Goal: Register for event/course

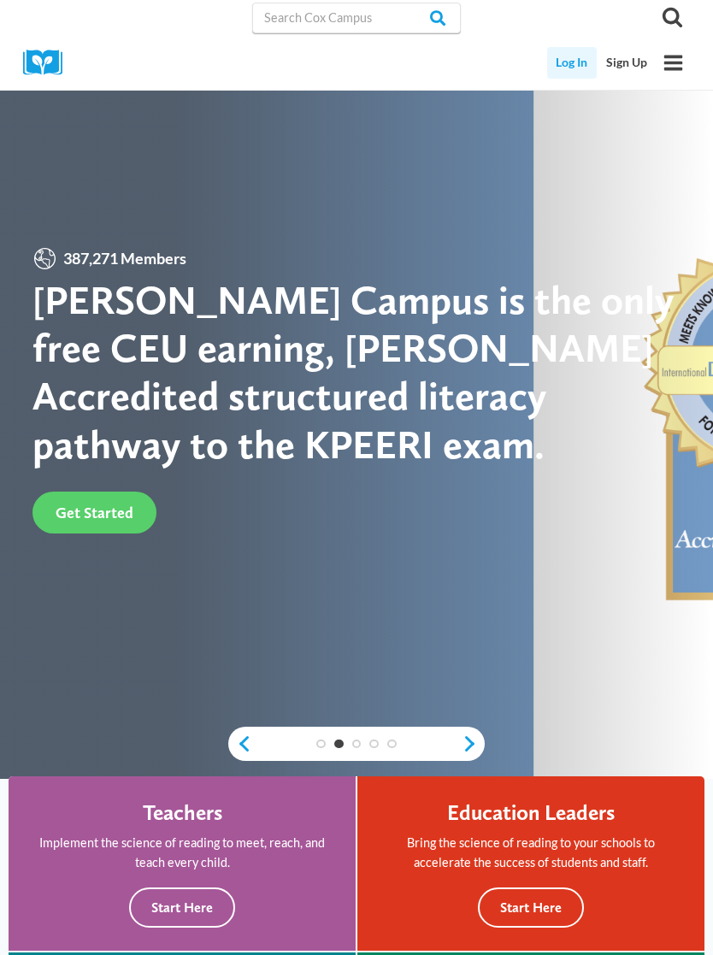
click at [574, 57] on link "Log In" at bounding box center [572, 63] width 50 height 32
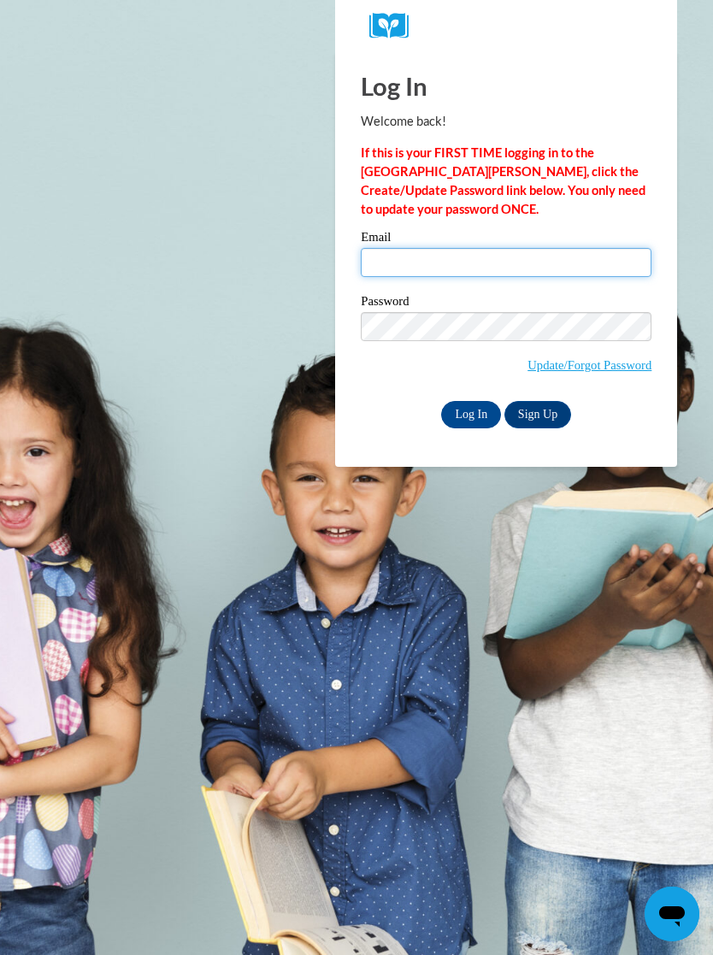
click at [438, 250] on input "Email" at bounding box center [506, 262] width 291 height 29
type input "alish"
type input "Alisha.2468@hotmail.com"
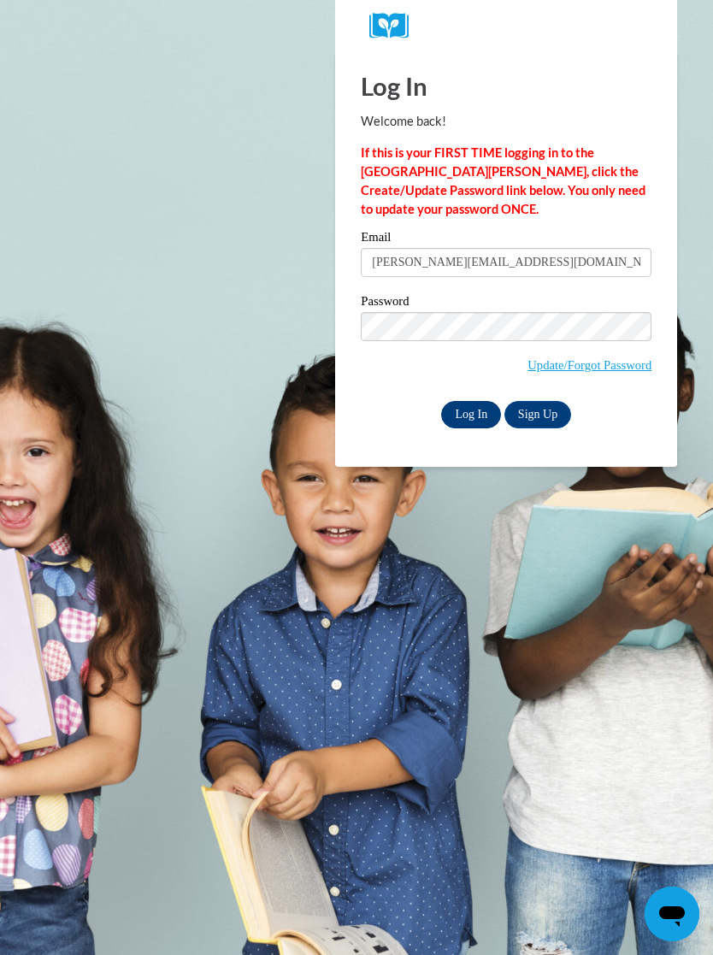
click at [477, 413] on input "Log In" at bounding box center [471, 414] width 60 height 27
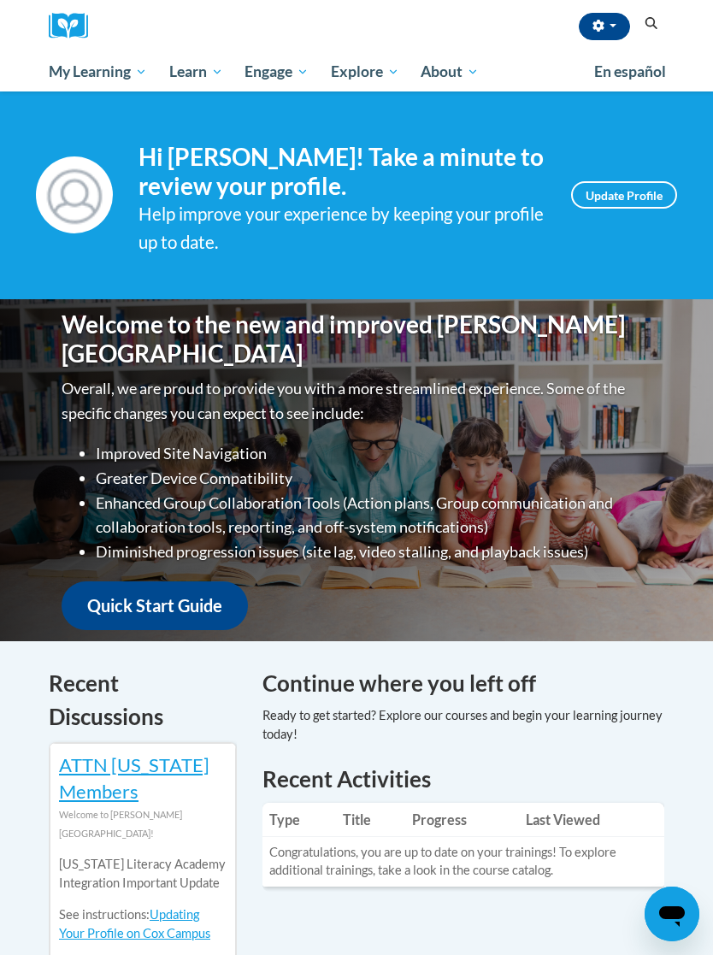
click at [528, 28] on div "Alisha McKinley (America/Indianapolis UTC-04:00) My Profile Inbox My Transcript…" at bounding box center [382, 26] width 564 height 52
click at [661, 26] on button "Search" at bounding box center [651, 24] width 26 height 21
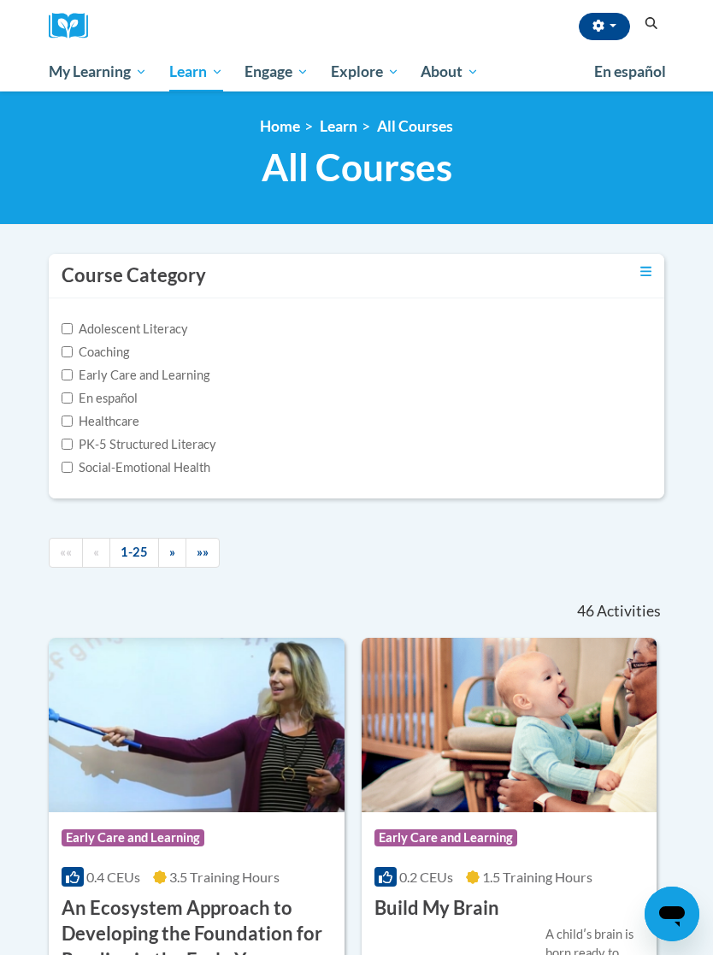
click at [660, 26] on button "Search" at bounding box center [651, 24] width 26 height 21
click at [68, 439] on input "PK-5 Structured Literacy" at bounding box center [67, 443] width 11 height 11
checkbox input "true"
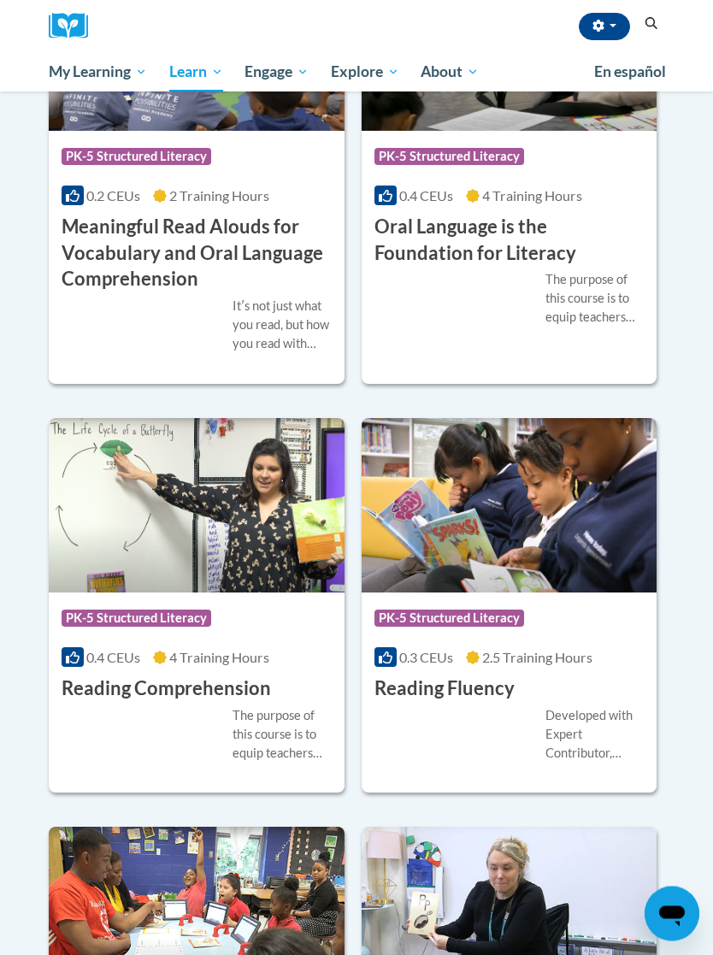
scroll to position [1462, 0]
click at [237, 677] on h3 "Reading Comprehension" at bounding box center [166, 688] width 209 height 26
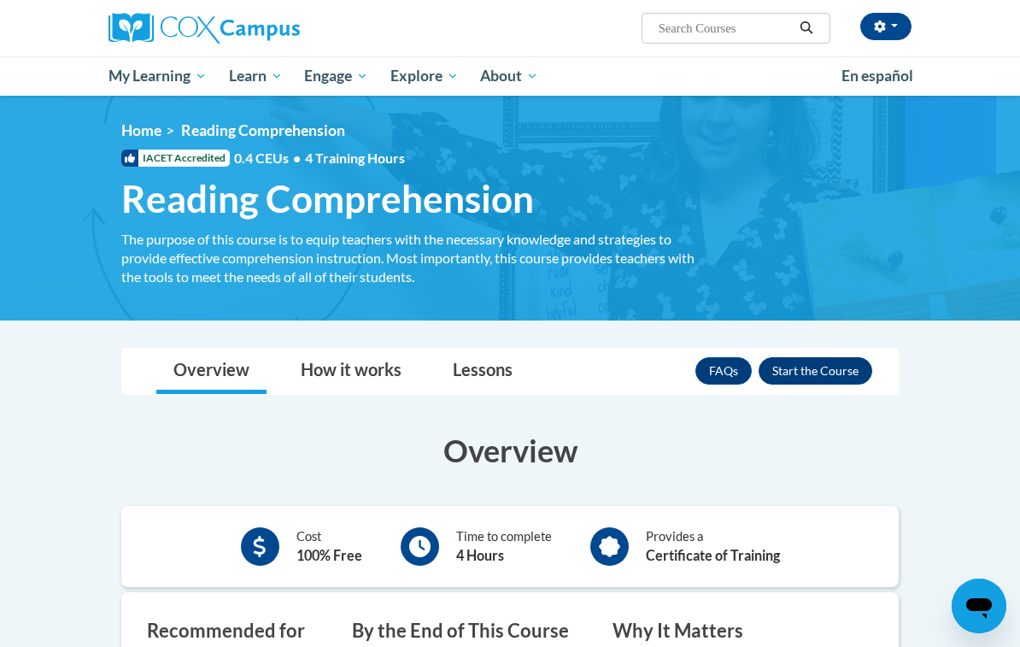
click at [712, 376] on button "Enroll" at bounding box center [816, 370] width 114 height 27
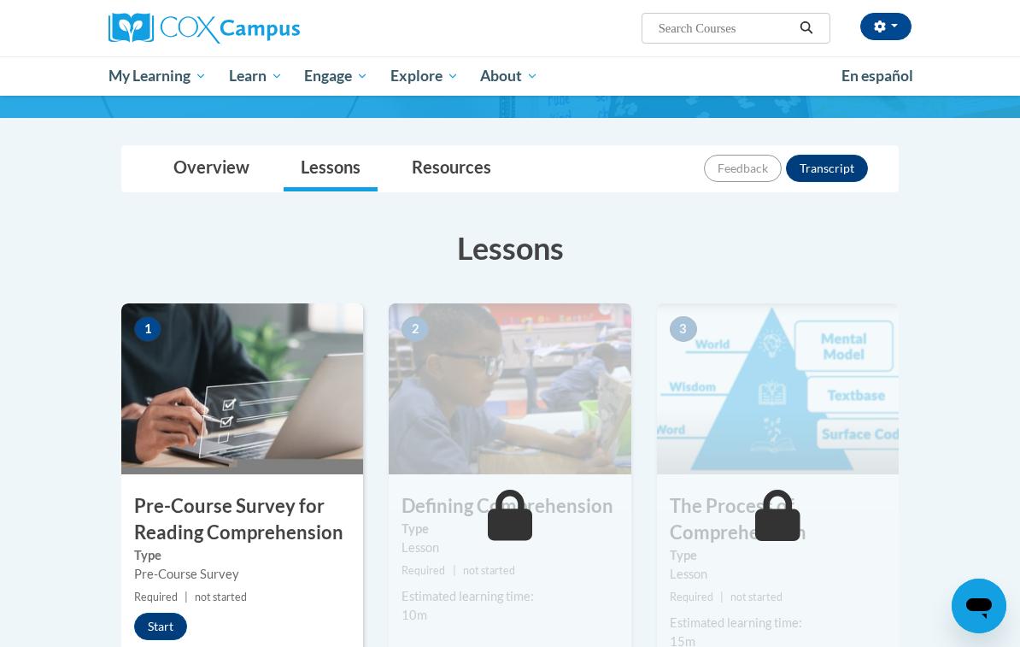
scroll to position [167, 0]
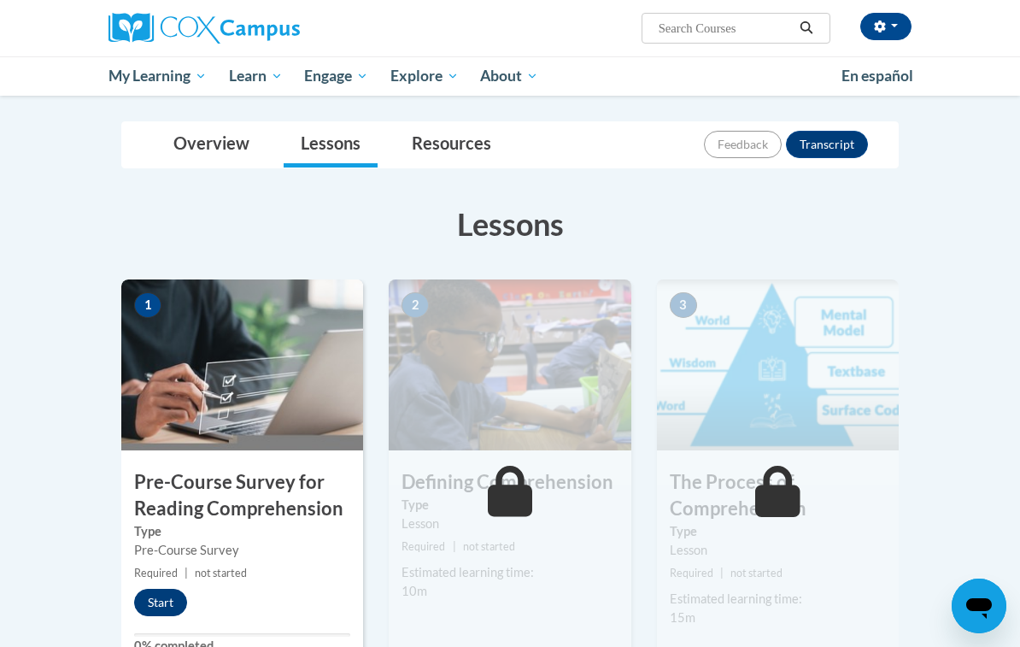
click at [185, 599] on button "Start" at bounding box center [160, 602] width 53 height 27
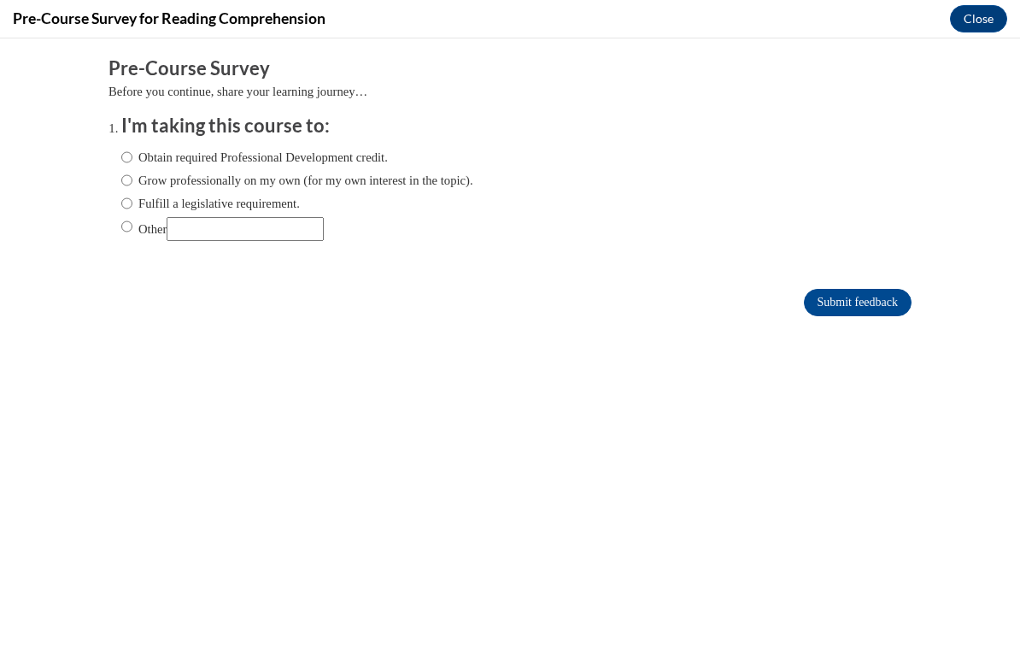
scroll to position [0, 0]
click at [132, 154] on input "Obtain required Professional Development credit." at bounding box center [126, 157] width 11 height 19
radio input "true"
click at [873, 298] on input "Submit feedback" at bounding box center [858, 302] width 108 height 27
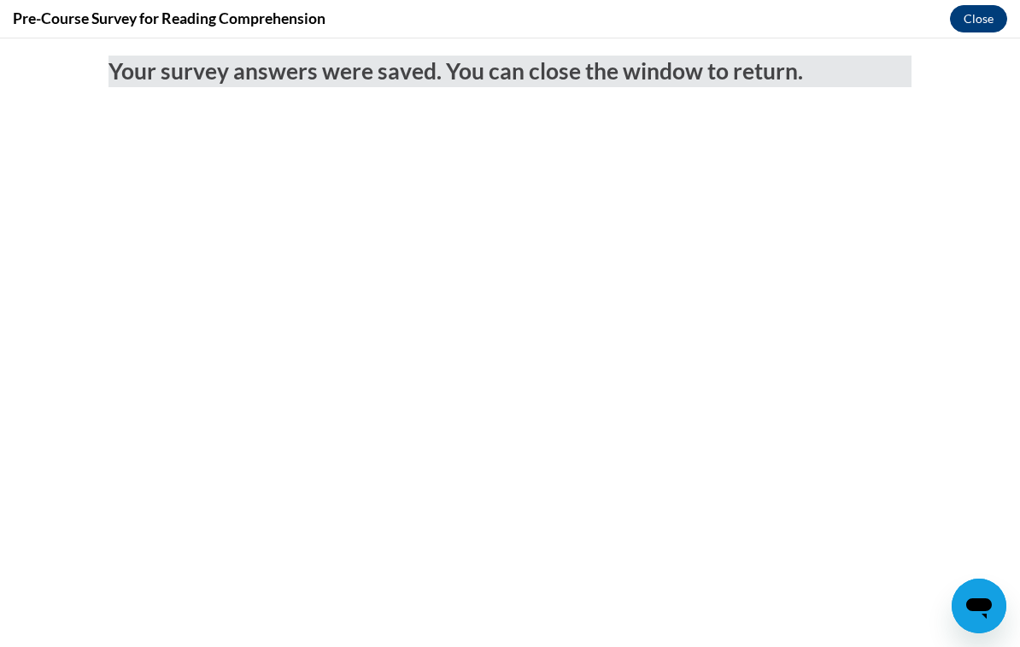
click at [984, 23] on button "Close" at bounding box center [978, 18] width 57 height 27
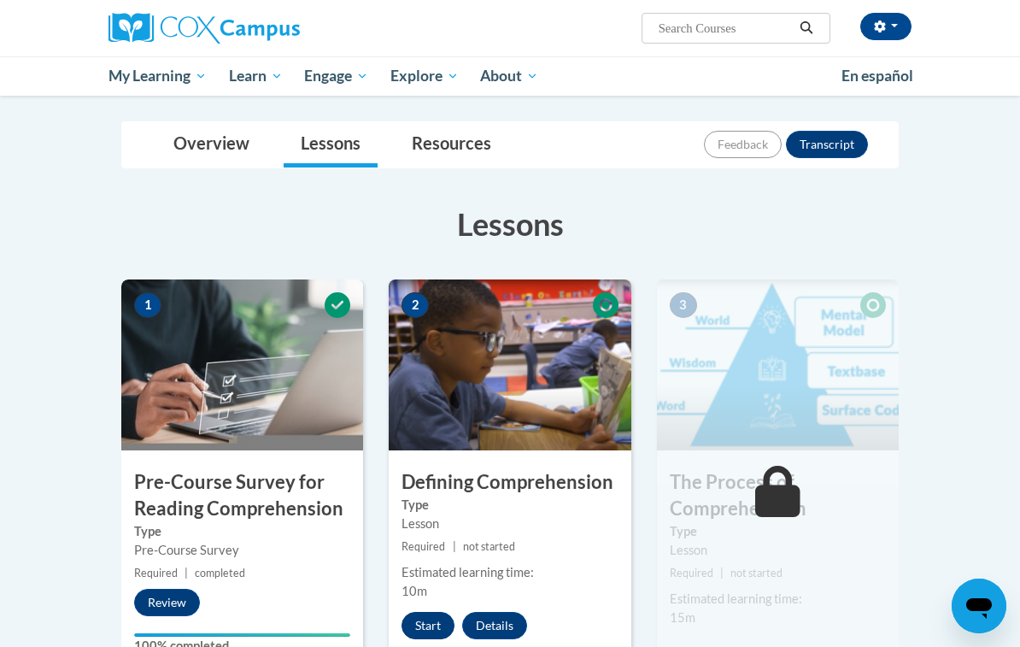
click at [444, 629] on button "Start" at bounding box center [428, 625] width 53 height 27
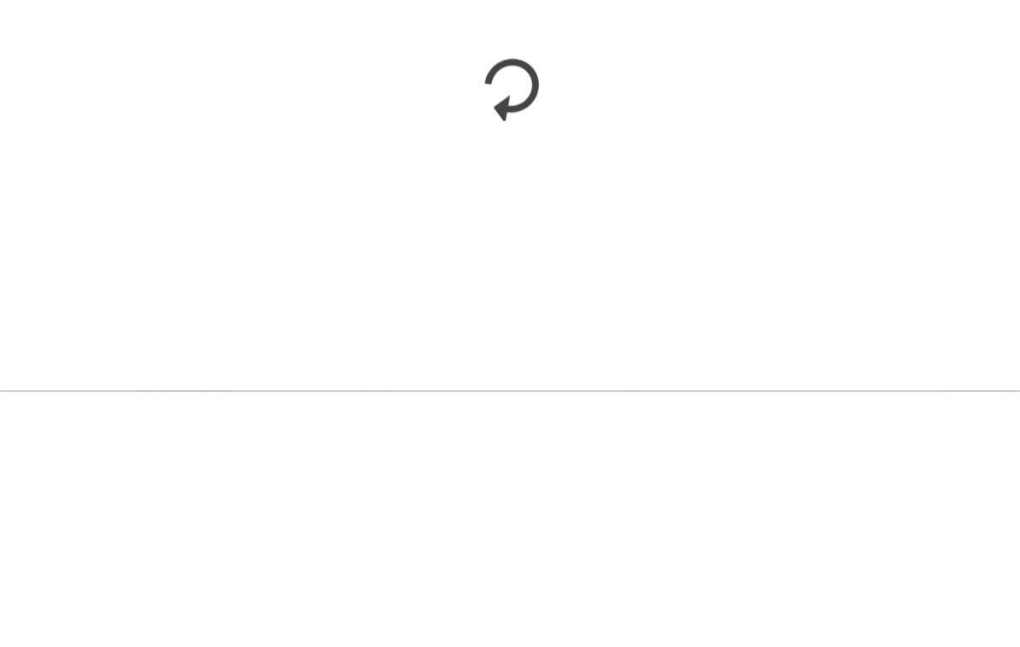
scroll to position [423, 0]
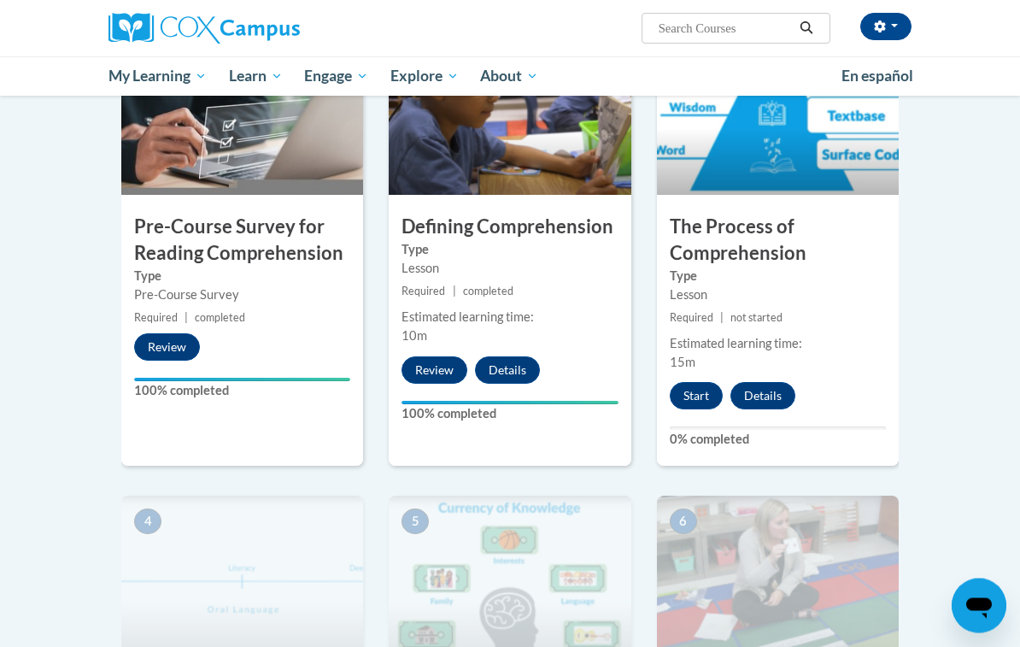
scroll to position [422, 0]
click at [708, 403] on button "Start" at bounding box center [696, 395] width 53 height 27
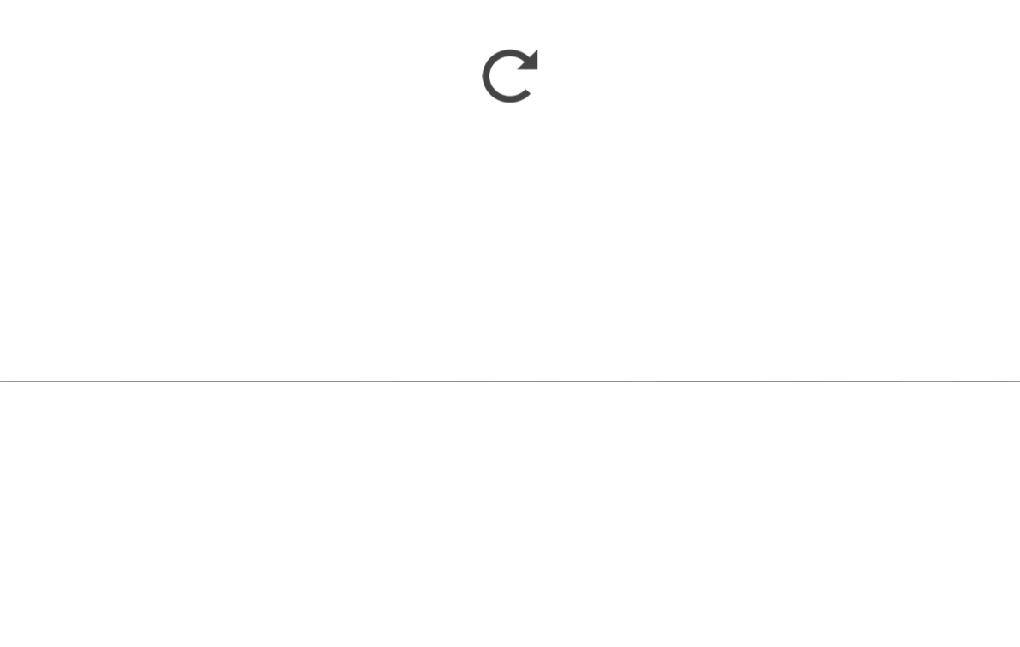
scroll to position [687, 0]
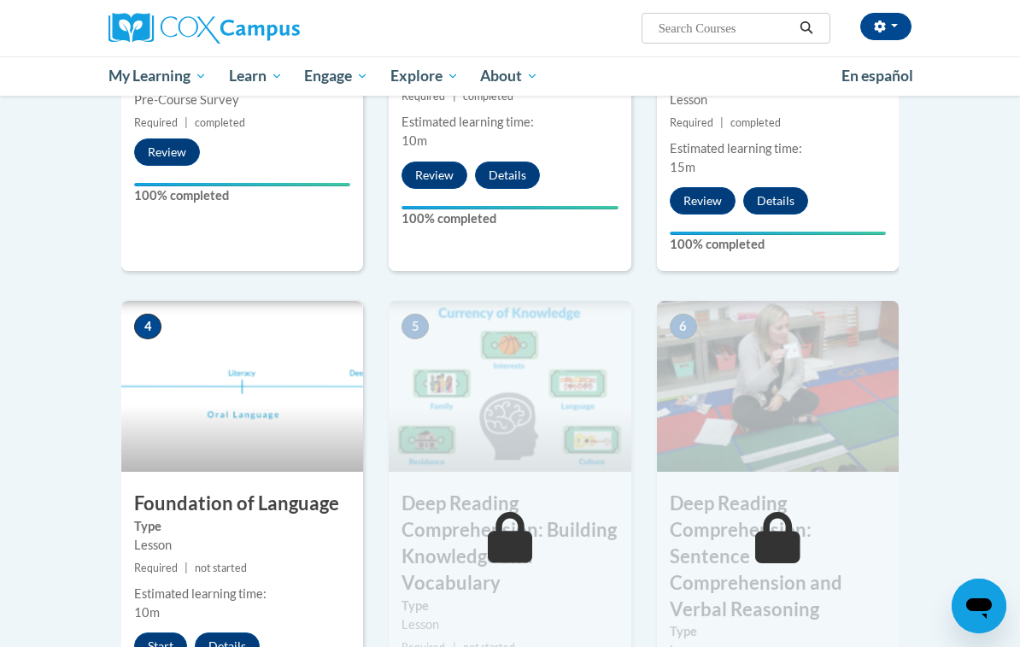
scroll to position [622, 0]
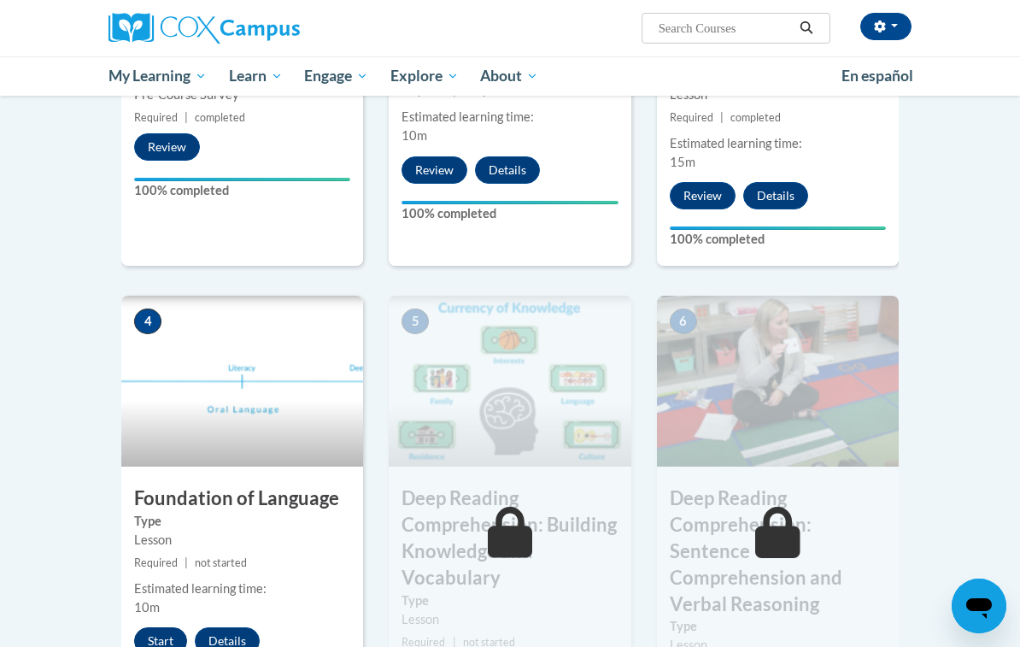
click at [168, 646] on button "Start" at bounding box center [160, 640] width 53 height 27
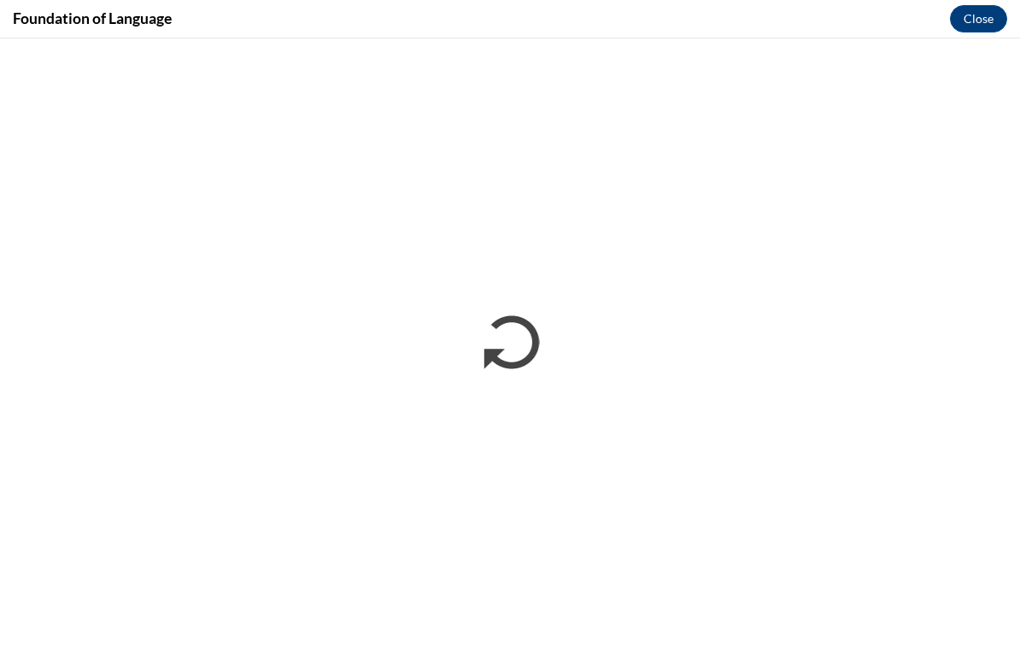
scroll to position [0, 0]
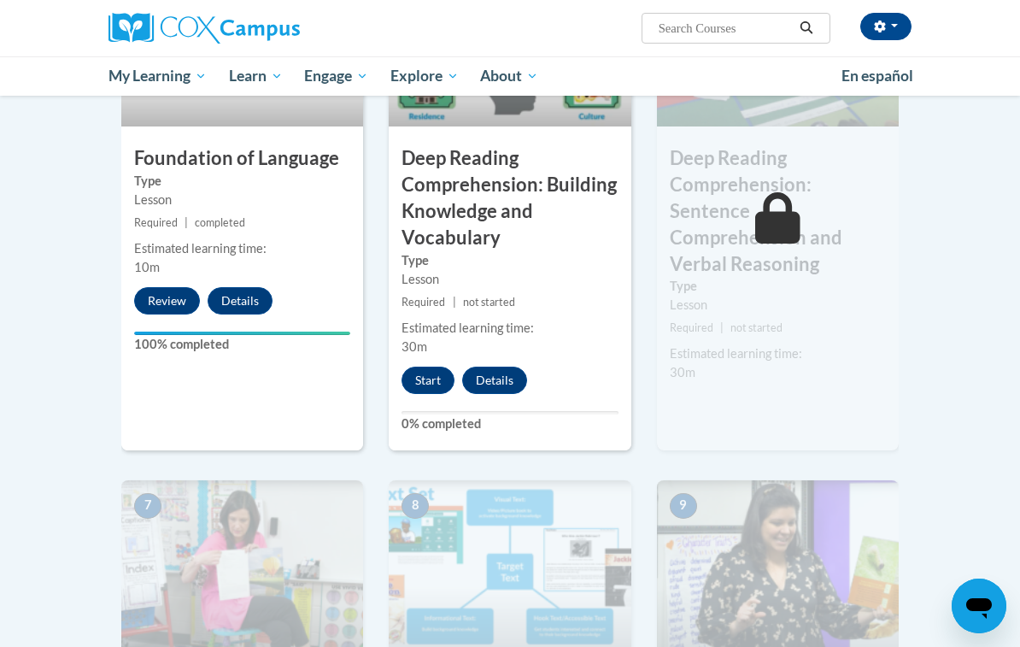
scroll to position [963, 0]
click at [432, 375] on button "Start" at bounding box center [428, 379] width 53 height 27
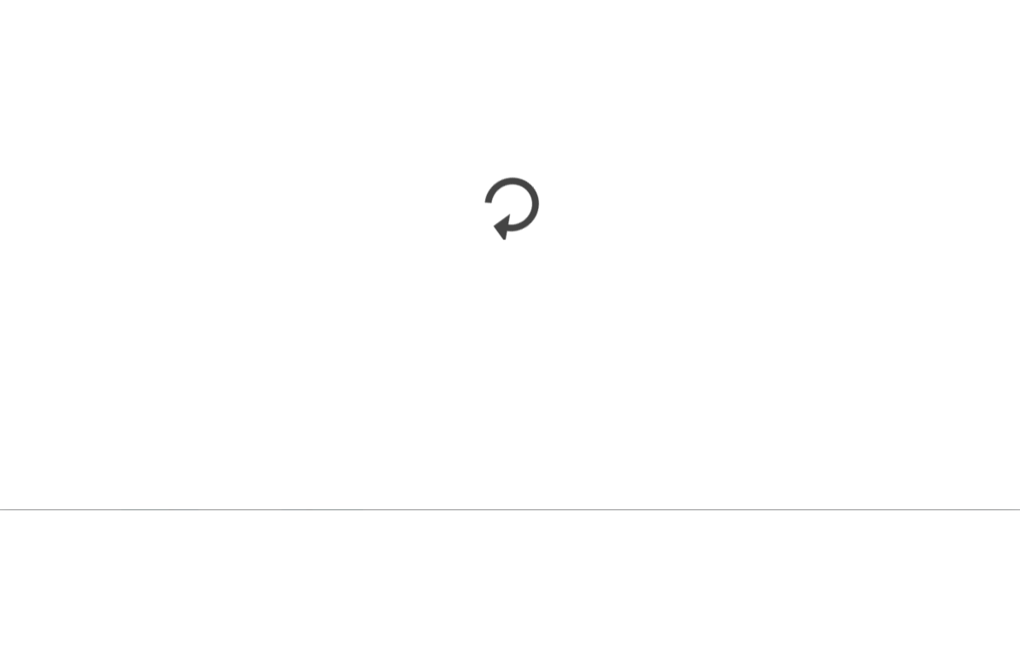
scroll to position [1520, 0]
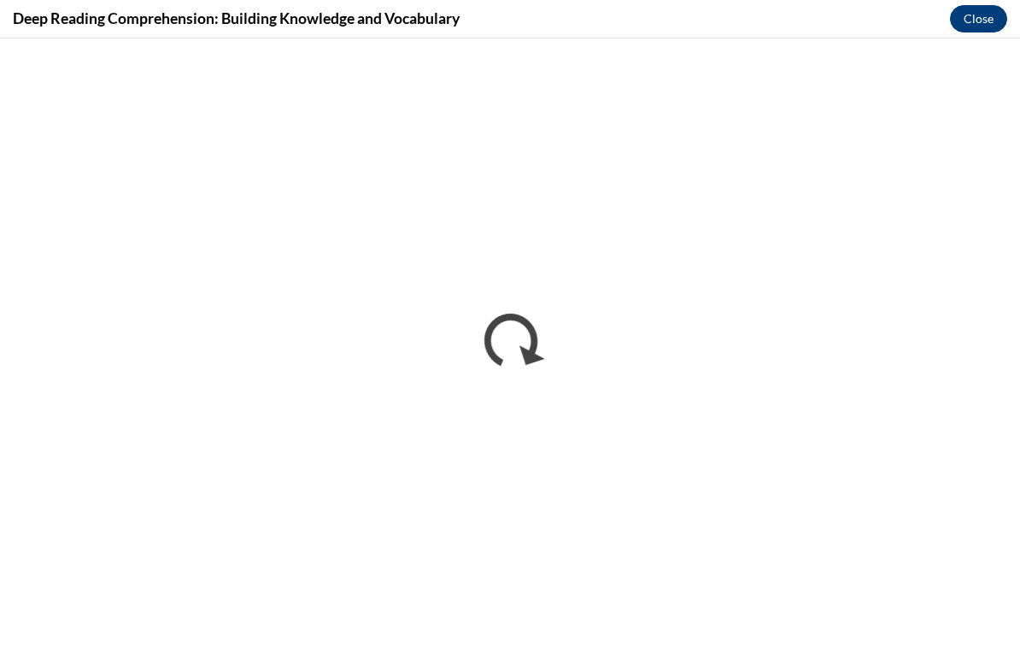
click at [975, 21] on button "Close" at bounding box center [978, 18] width 57 height 27
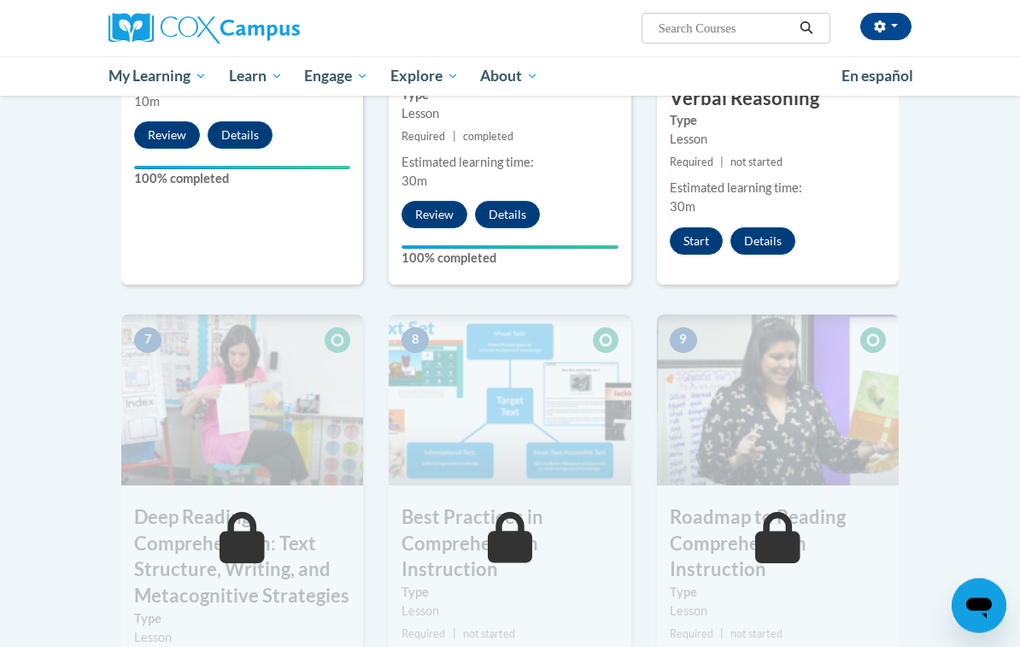
scroll to position [1128, 0]
click at [684, 227] on button "Start" at bounding box center [696, 240] width 53 height 27
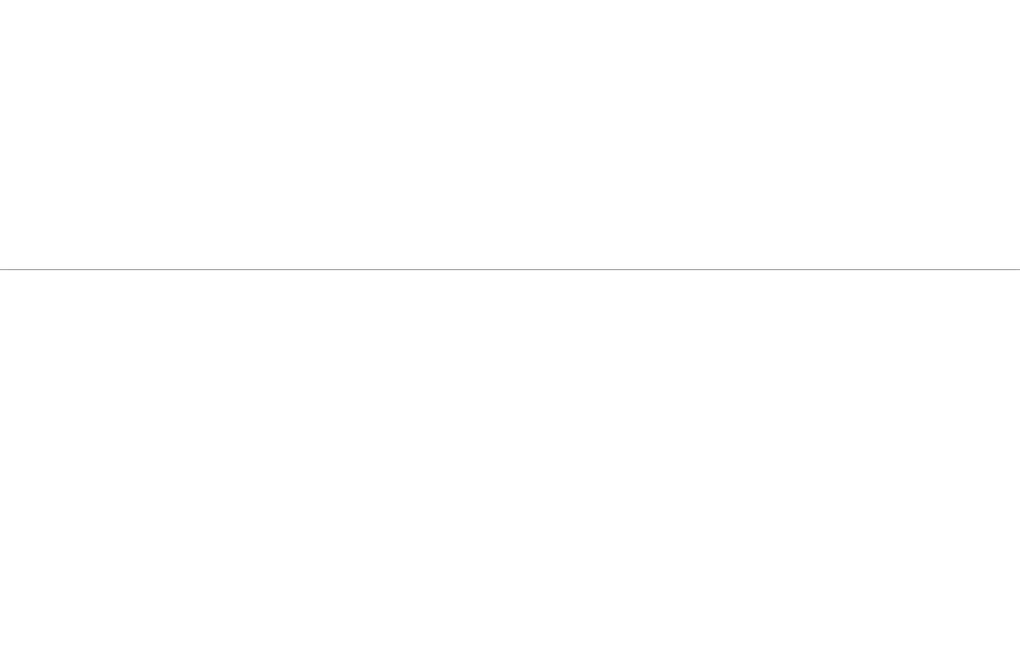
scroll to position [1890, 0]
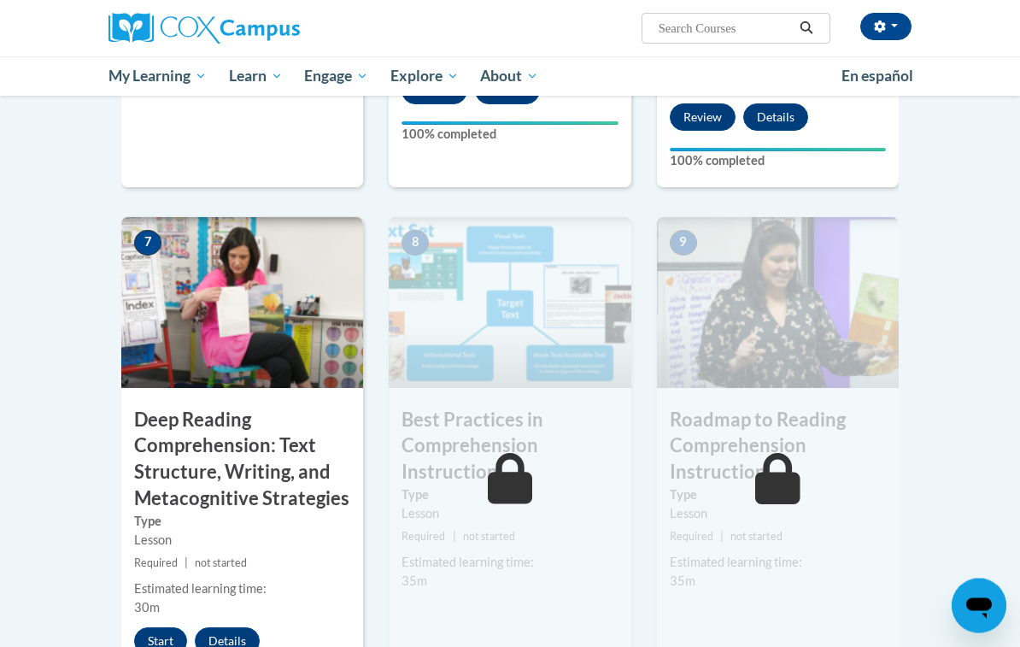
scroll to position [1252, 0]
